Goal: Find specific page/section: Find specific page/section

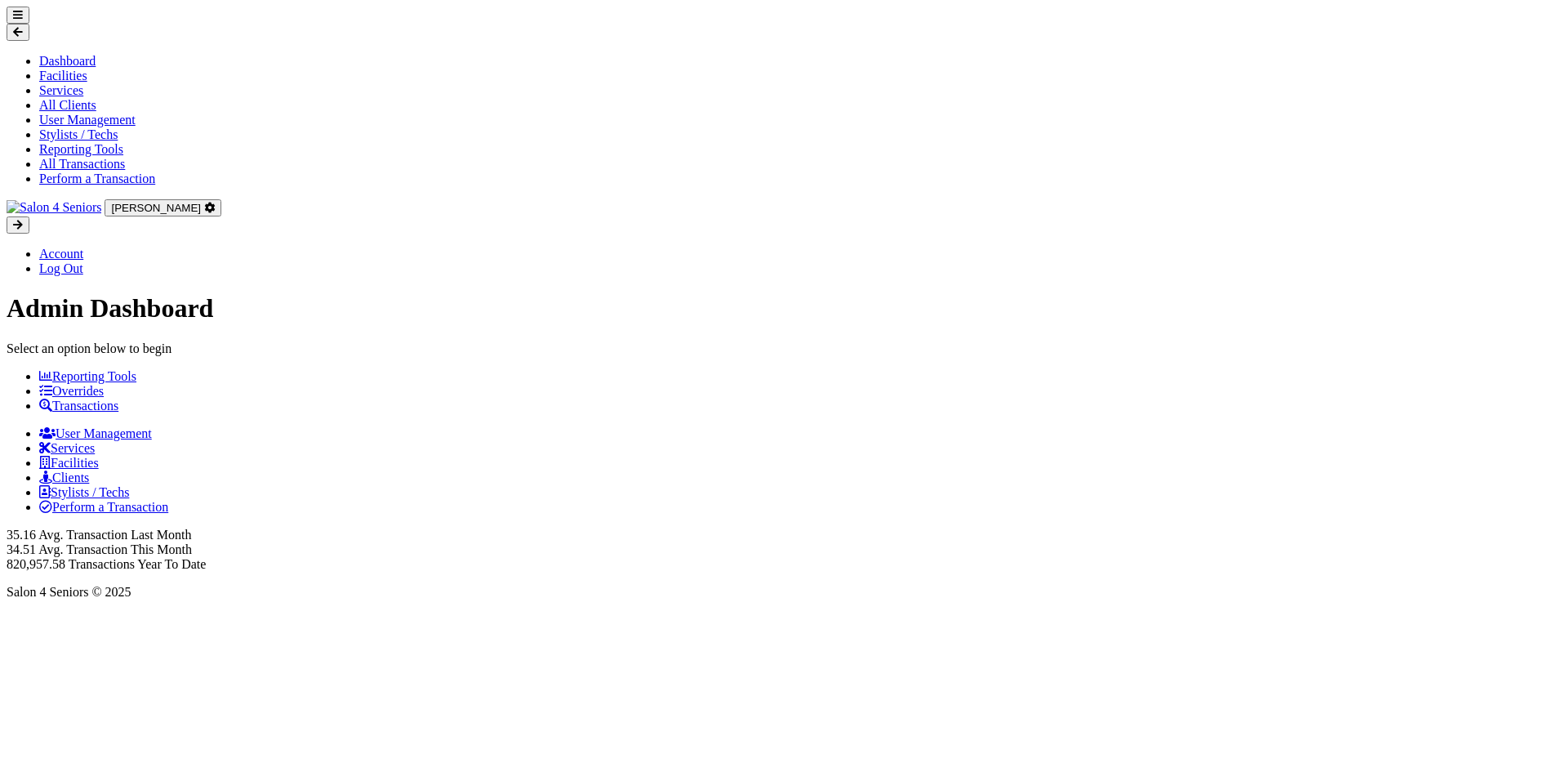
click at [119, 398] on link "Transactions" at bounding box center [79, 405] width 80 height 14
